Goal: Task Accomplishment & Management: Manage account settings

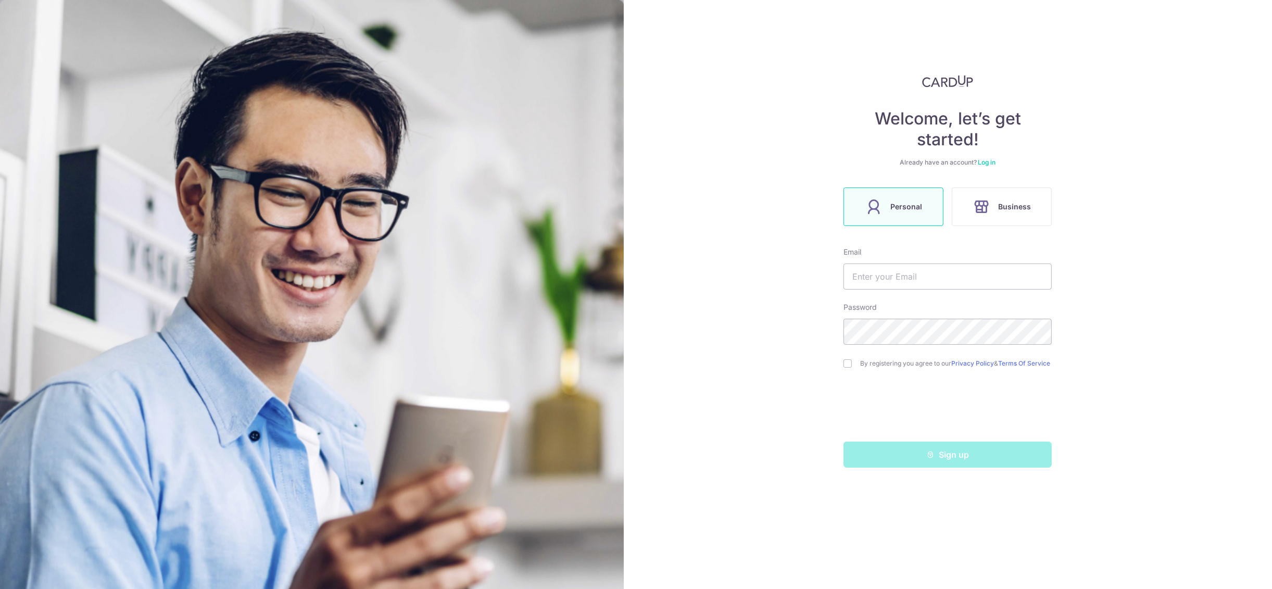
drag, startPoint x: 986, startPoint y: 154, endPoint x: 986, endPoint y: 167, distance: 12.5
click at [986, 166] on div "Welcome, let’s get started! Already have an account? Log in Personal Business E…" at bounding box center [947, 271] width 208 height 392
click at [986, 167] on div "Welcome, let’s get started! Already have an account? Log in Personal Business E…" at bounding box center [947, 271] width 208 height 392
click at [987, 158] on link "Log in" at bounding box center [987, 162] width 18 height 8
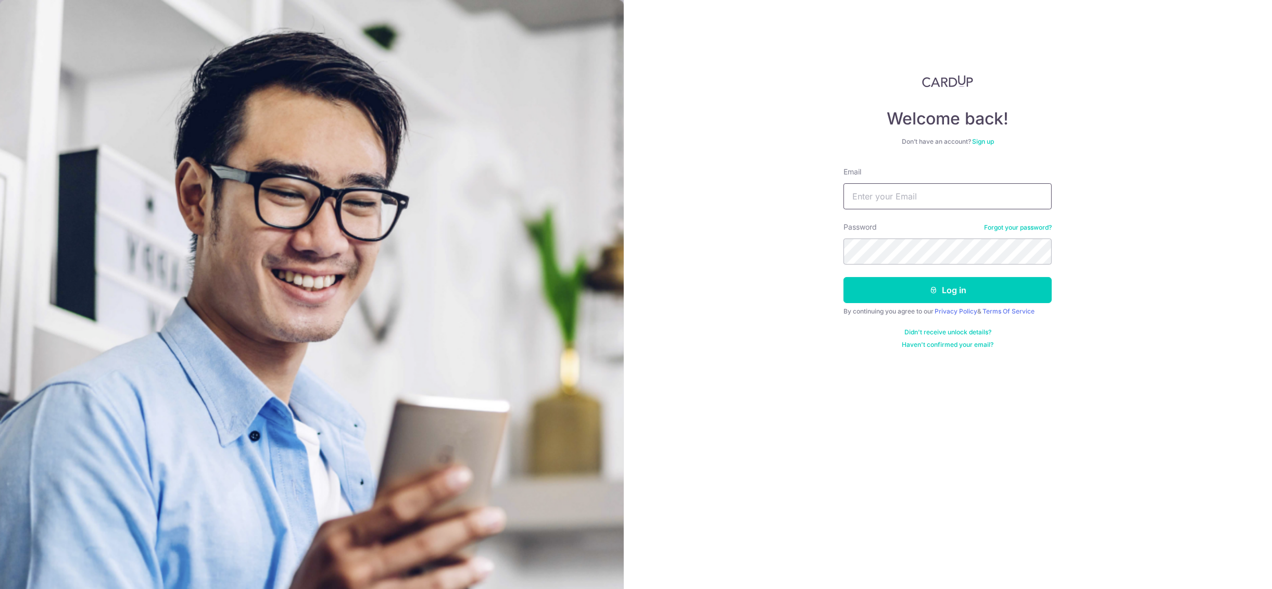
type input "[EMAIL_ADDRESS][DOMAIN_NAME]"
click at [977, 286] on button "Log in" at bounding box center [947, 290] width 208 height 26
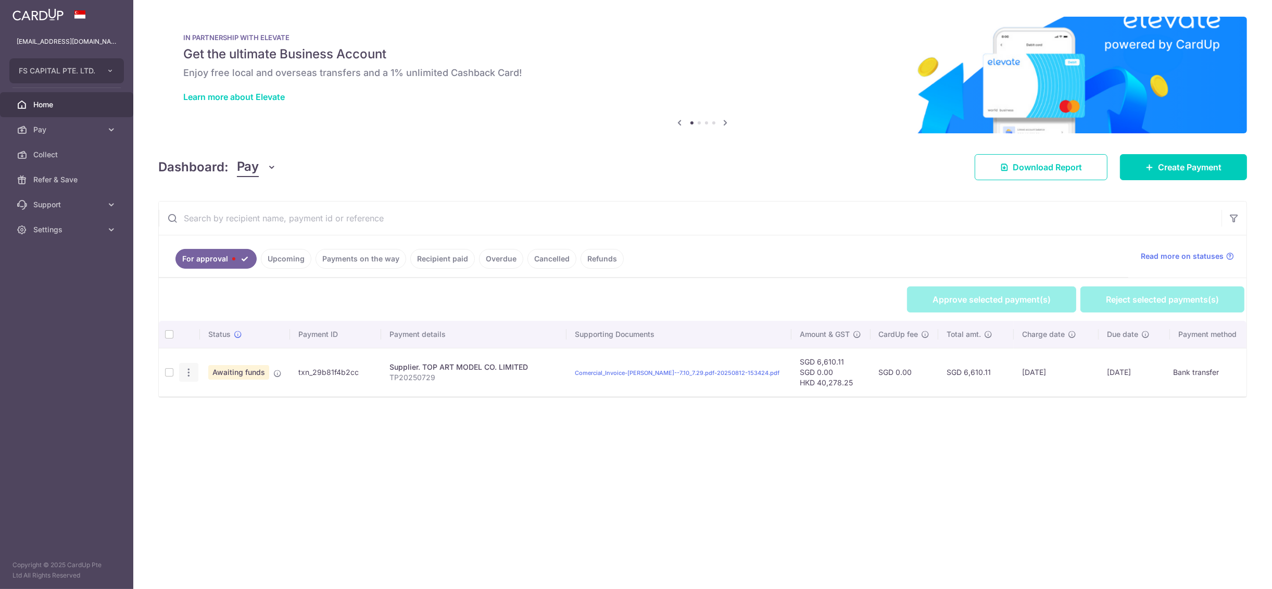
click at [188, 372] on icon "button" at bounding box center [188, 372] width 11 height 11
click at [203, 395] on link "Review Payment" at bounding box center [234, 401] width 108 height 26
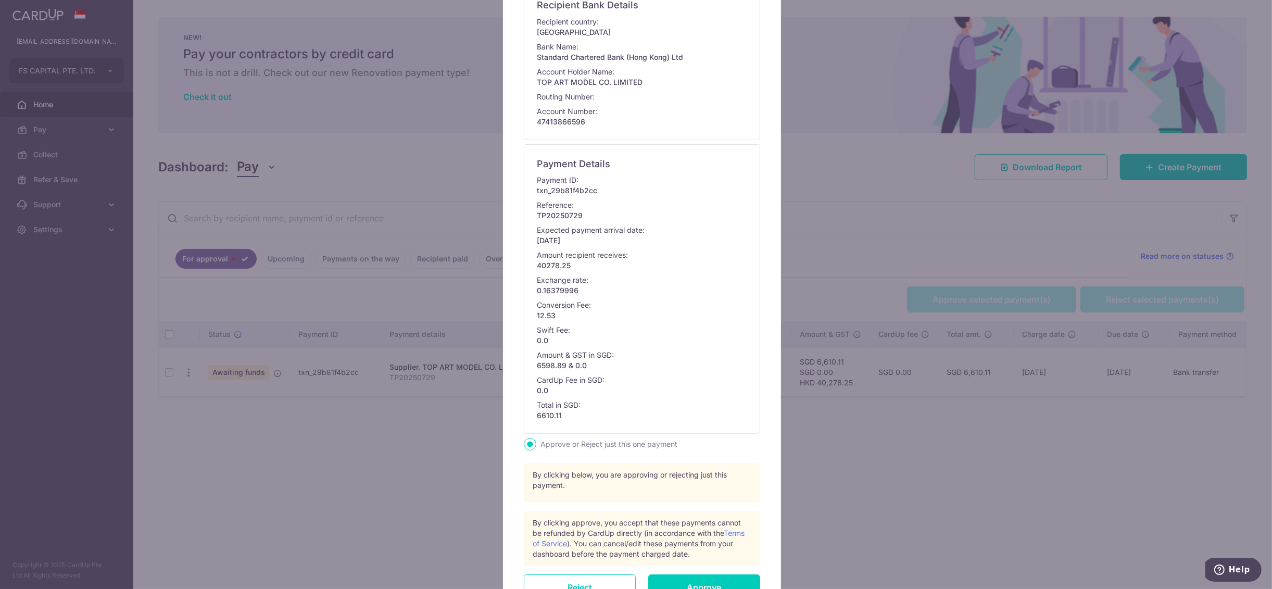
scroll to position [253, 0]
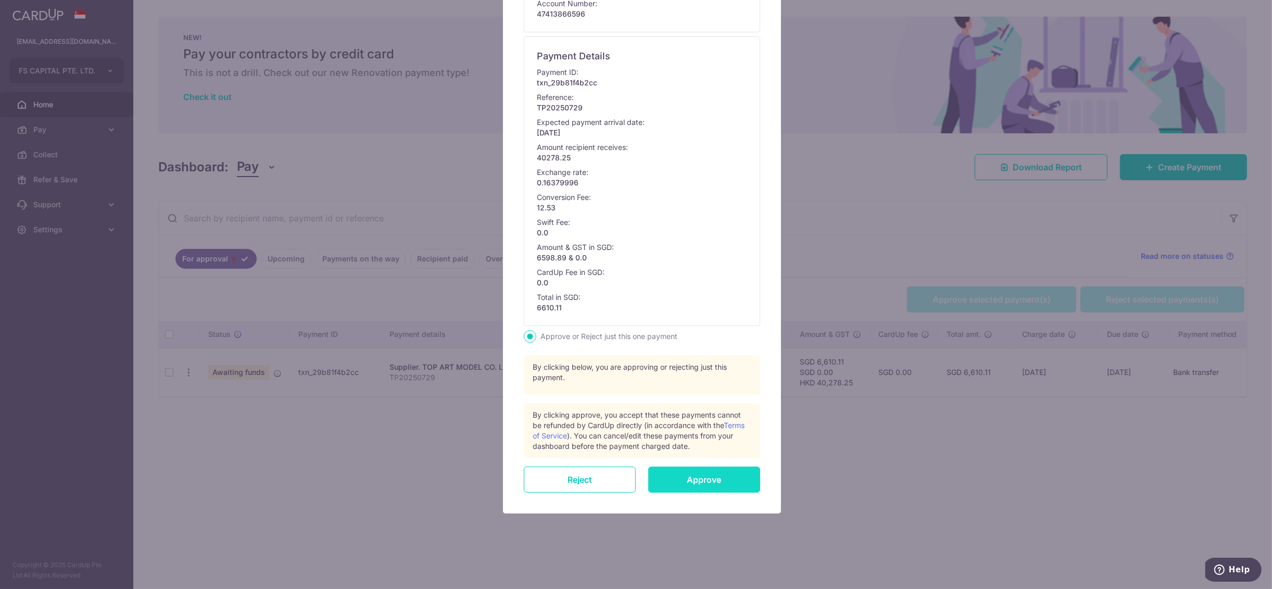
click at [706, 466] on input "Approve" at bounding box center [704, 479] width 112 height 26
